Goal: Communication & Community: Answer question/provide support

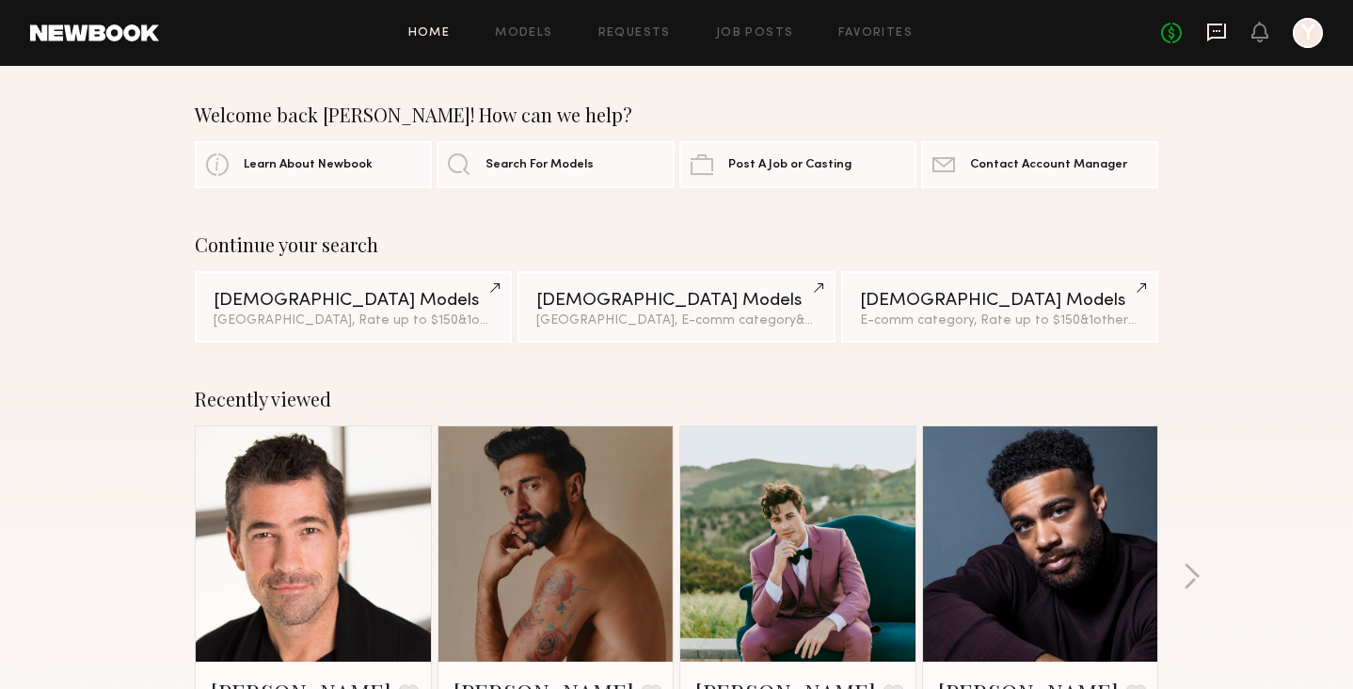
click at [1207, 36] on icon at bounding box center [1217, 32] width 21 height 21
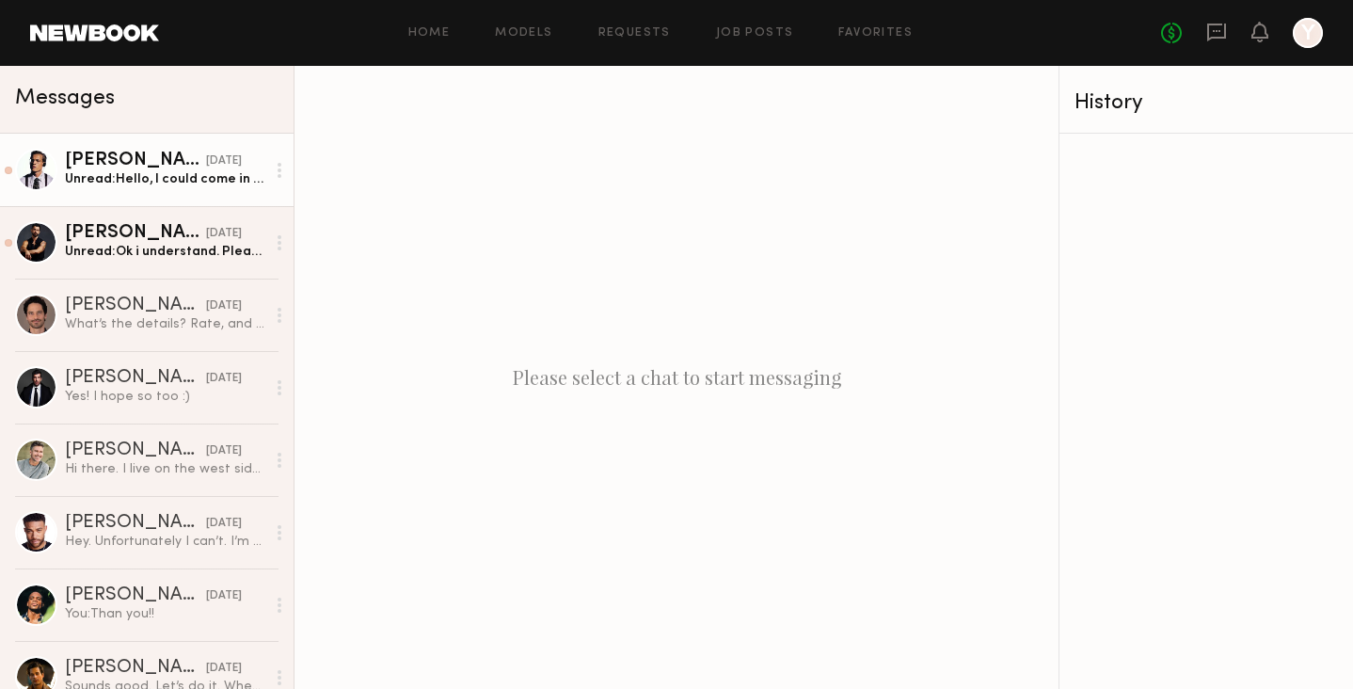
click at [120, 178] on div "Unread: Hello, I could come in anytime [DATE] 9am-12:30pm." at bounding box center [165, 179] width 200 height 18
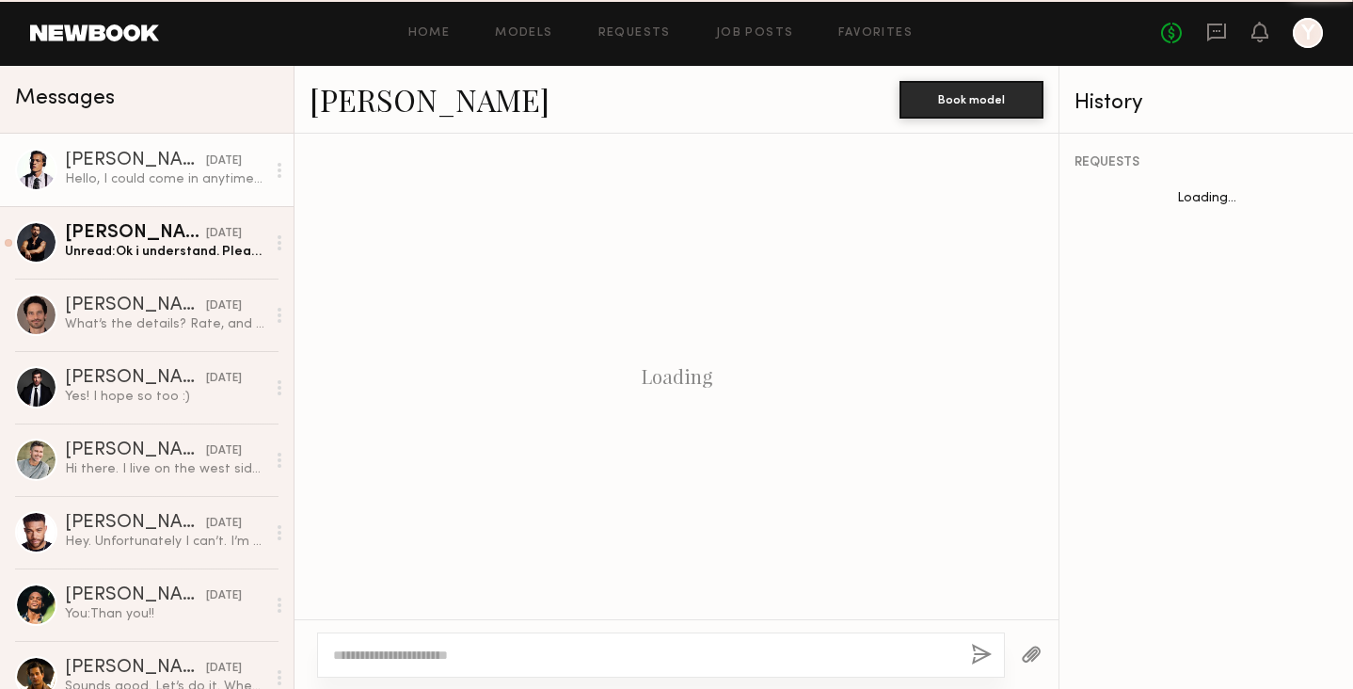
scroll to position [973, 0]
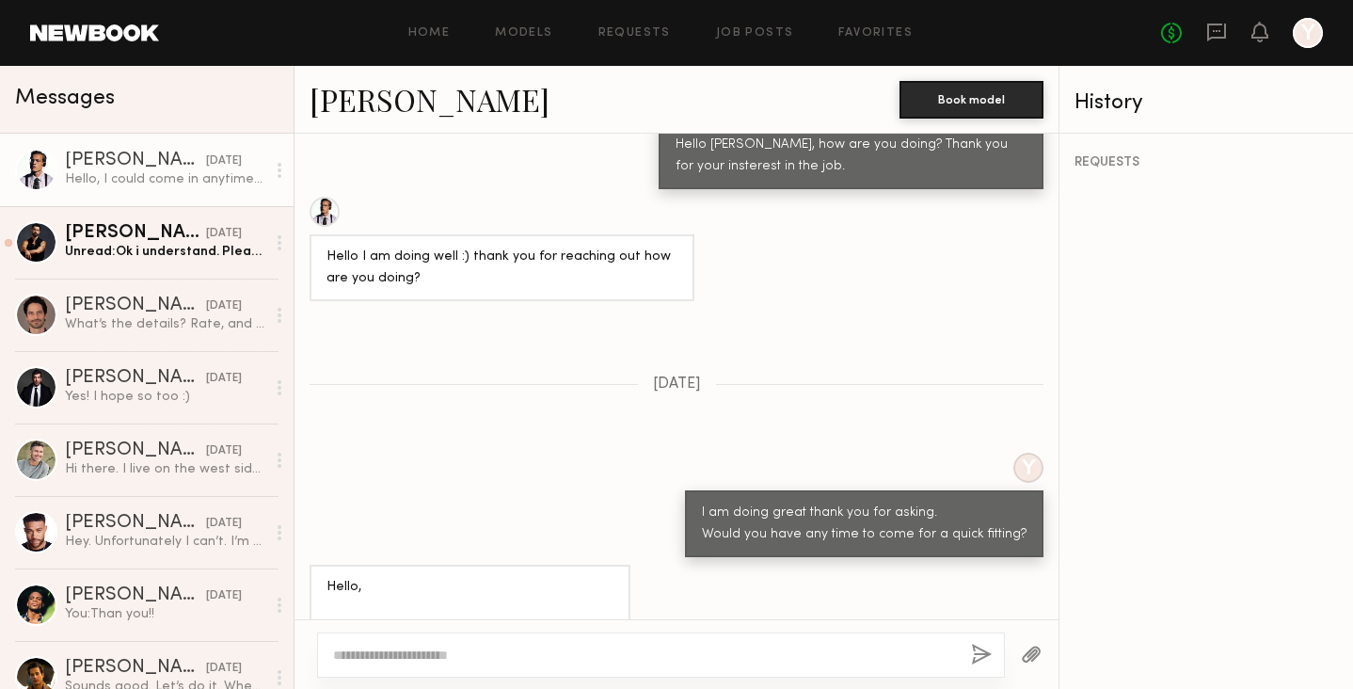
click at [479, 636] on div at bounding box center [661, 654] width 688 height 45
click at [479, 648] on textarea at bounding box center [644, 655] width 623 height 19
type textarea "*"
type textarea "**********"
click at [976, 652] on button "button" at bounding box center [981, 656] width 21 height 24
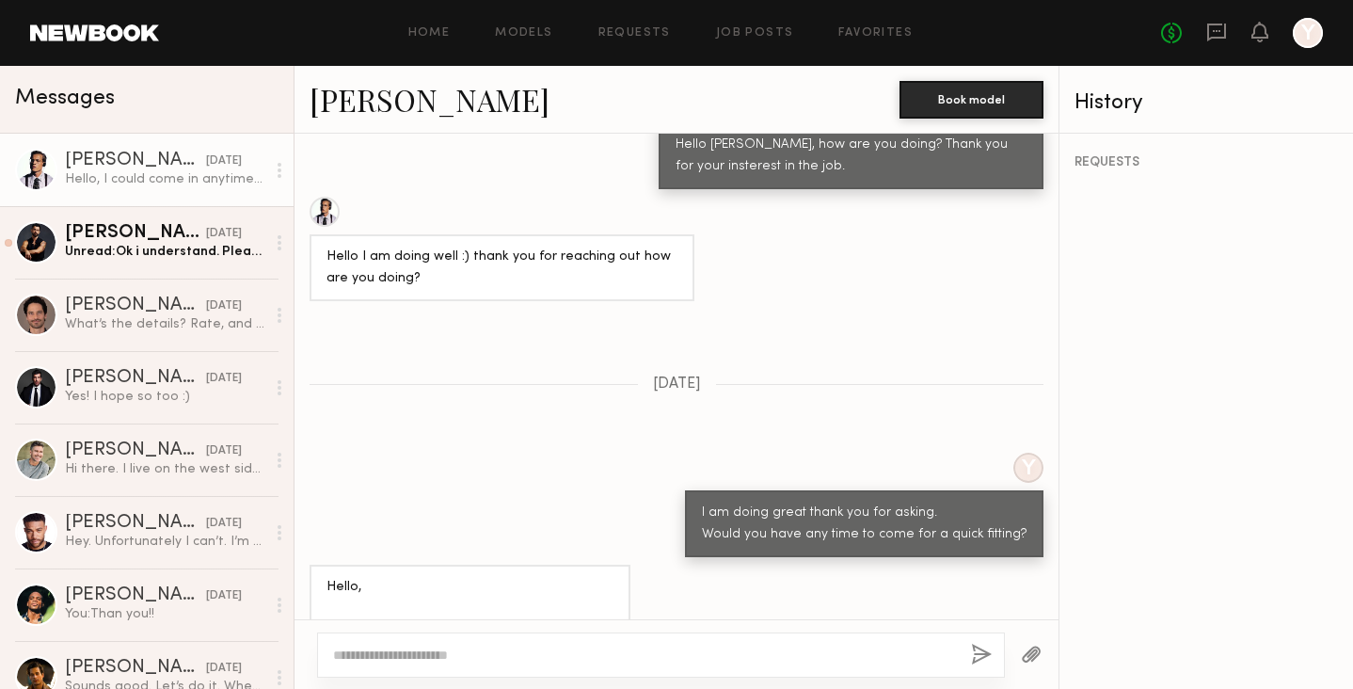
scroll to position [1351, 0]
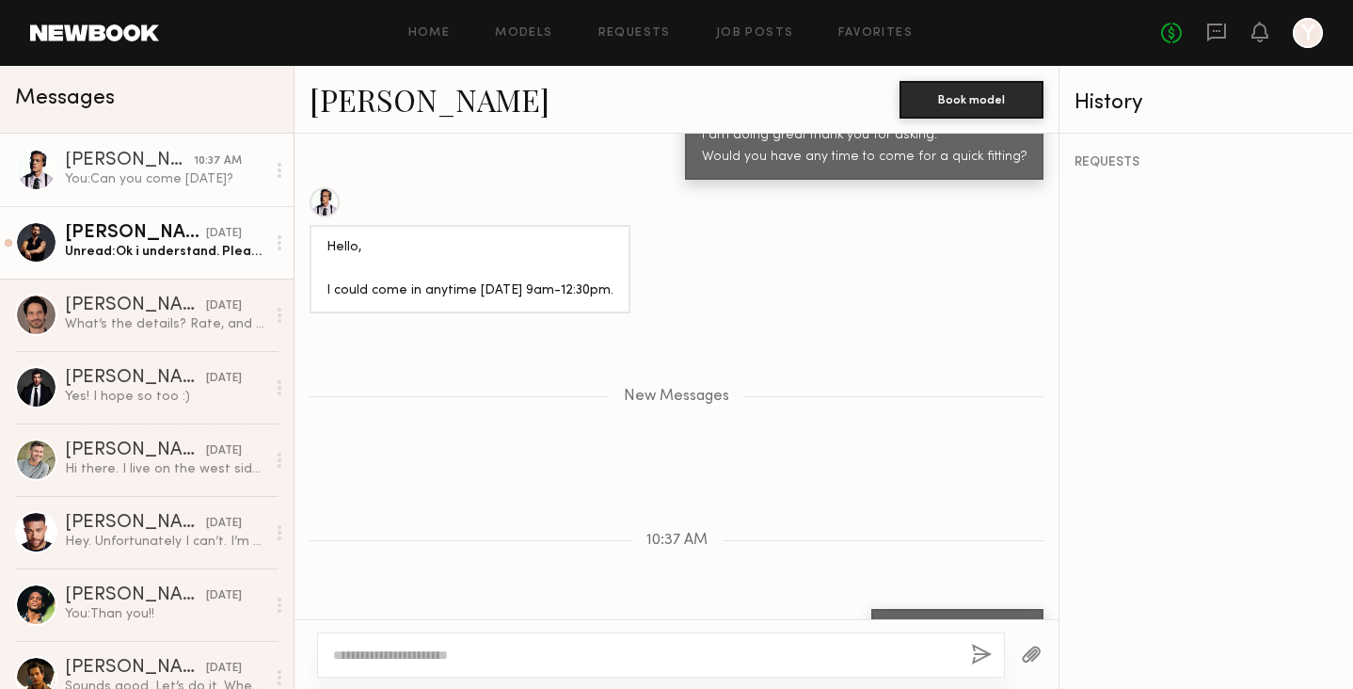
click at [175, 259] on div "Unread: Ok i understand. Please feel free to reach out either here or at [EMAIL…" at bounding box center [165, 252] width 200 height 18
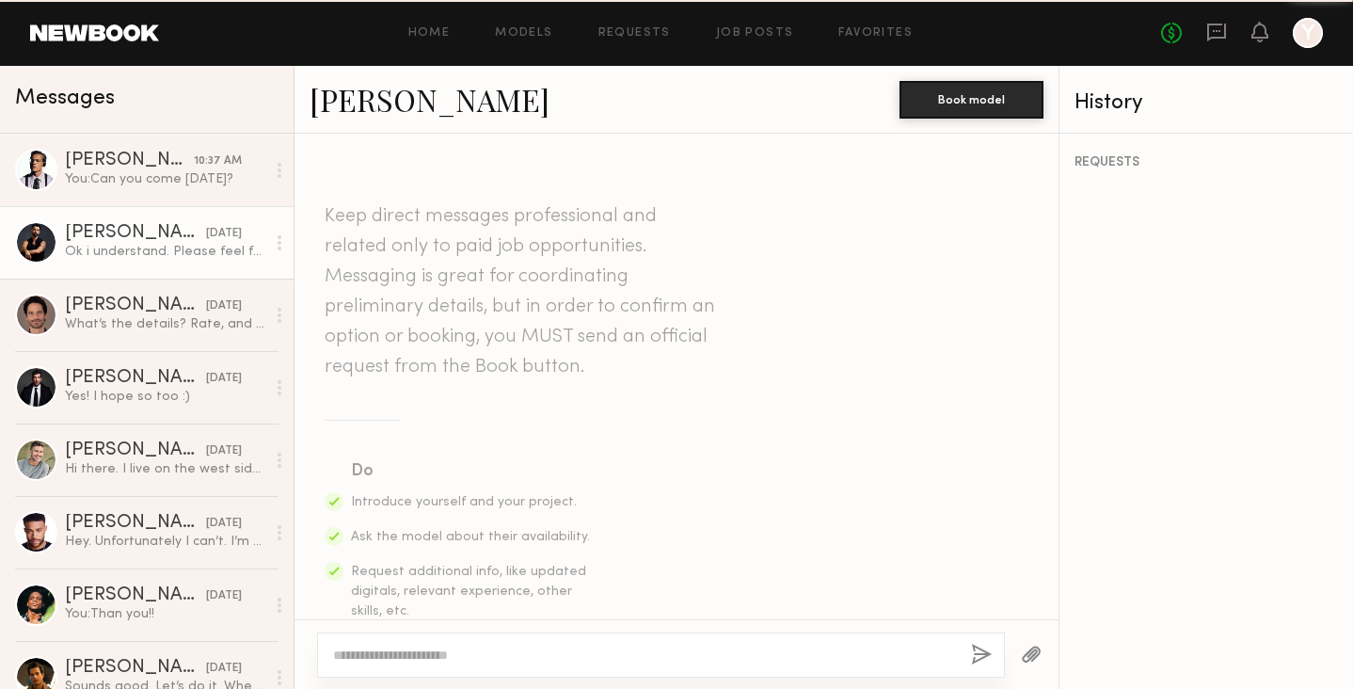
scroll to position [973, 0]
